Goal: Obtain resource: Download file/media

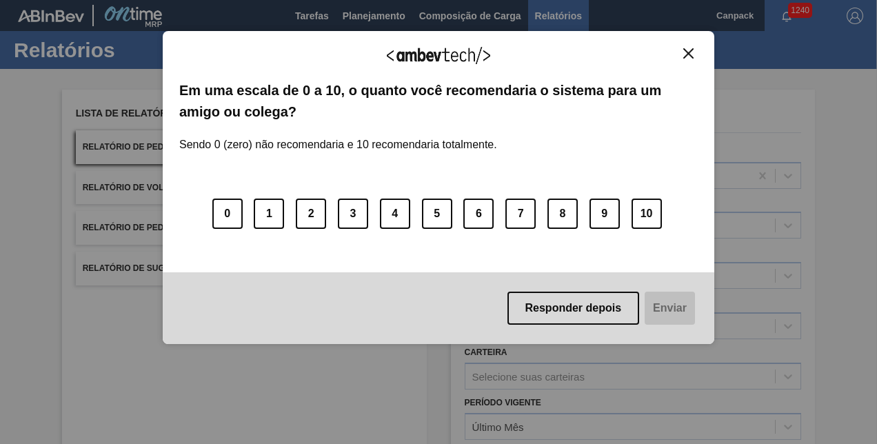
click at [691, 48] on img "Close" at bounding box center [688, 53] width 10 height 10
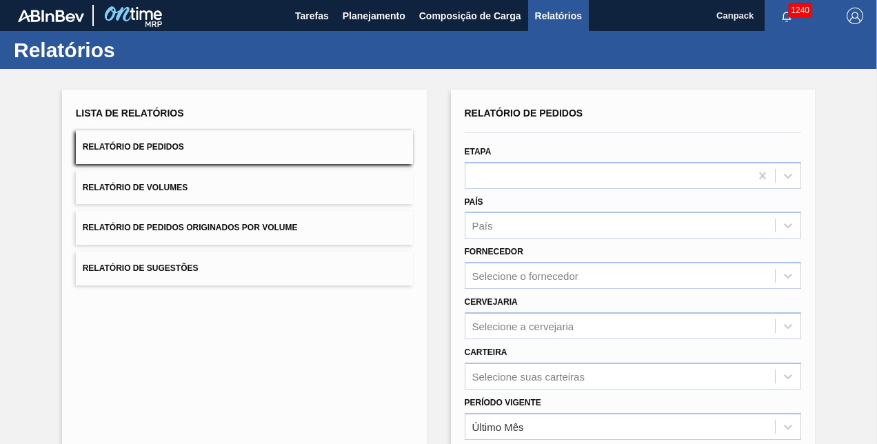
scroll to position [193, 0]
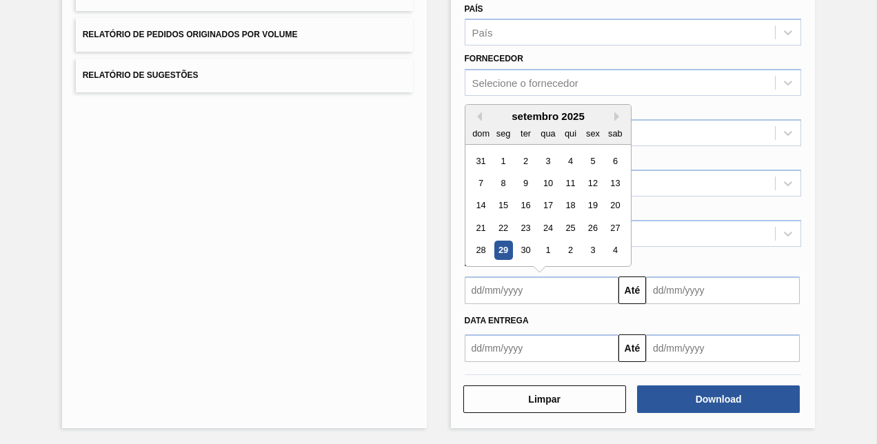
click at [533, 288] on input "text" at bounding box center [542, 290] width 154 height 28
click at [507, 249] on div "29" at bounding box center [503, 250] width 19 height 19
type input "[DATE]"
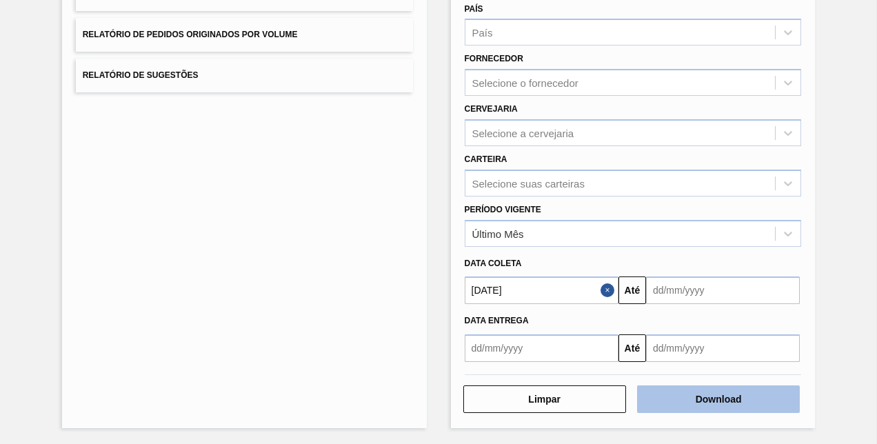
click at [705, 395] on button "Download" at bounding box center [718, 399] width 163 height 28
